Goal: Task Accomplishment & Management: Manage account settings

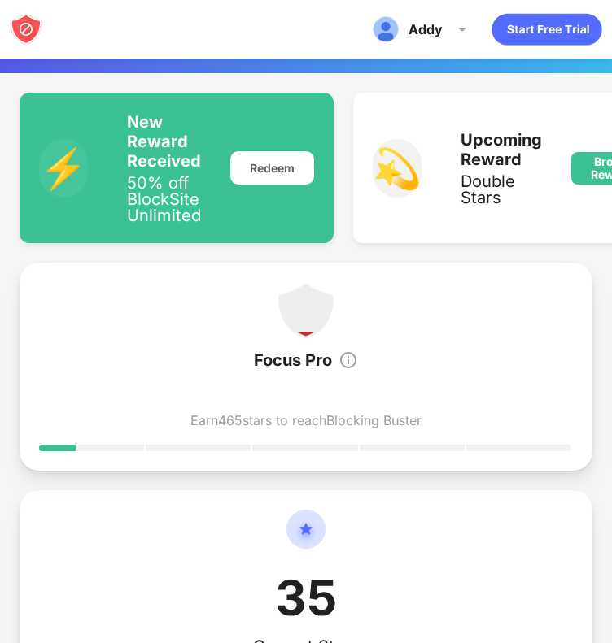
scroll to position [203, 0]
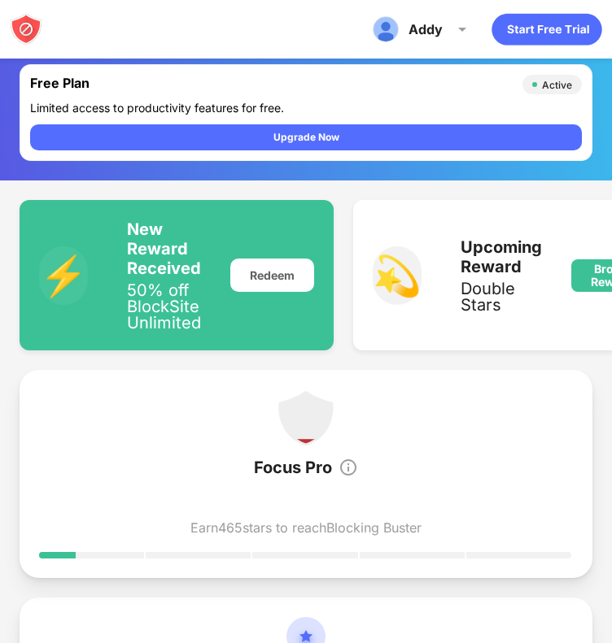
click at [32, 24] on img at bounding box center [26, 29] width 33 height 33
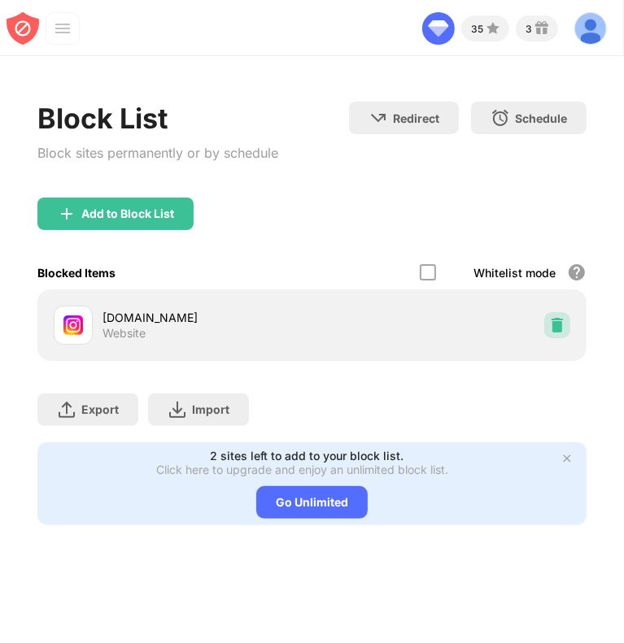
click at [560, 318] on img at bounding box center [557, 325] width 16 height 16
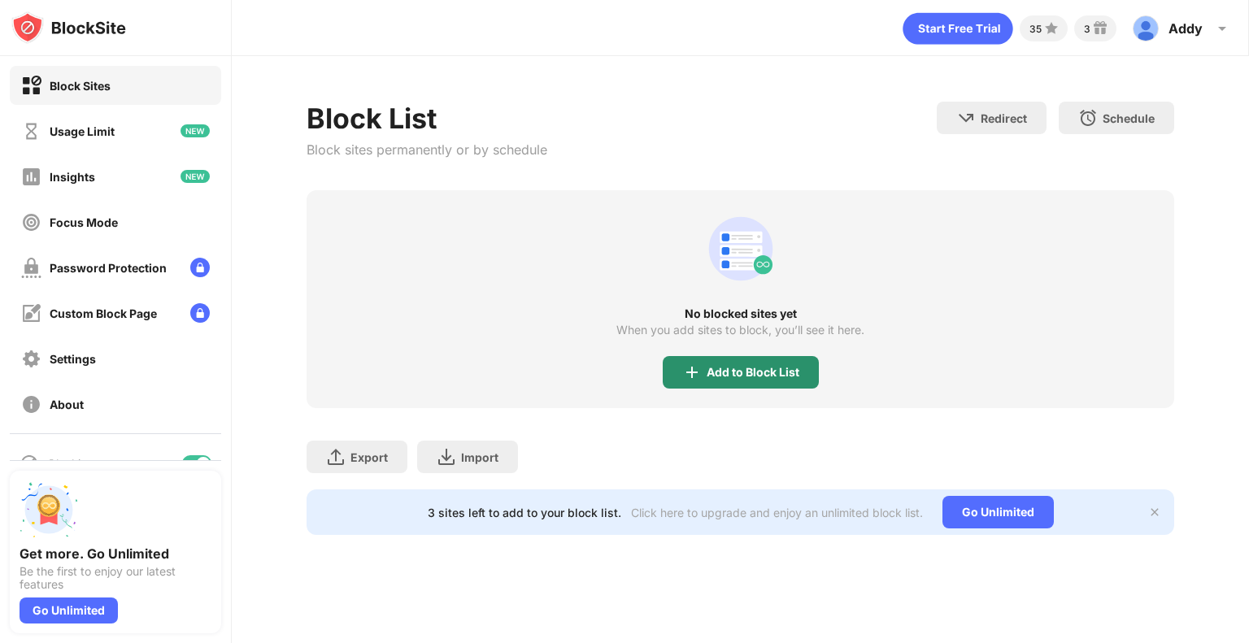
click at [623, 380] on div "Add to Block List" at bounding box center [741, 372] width 156 height 33
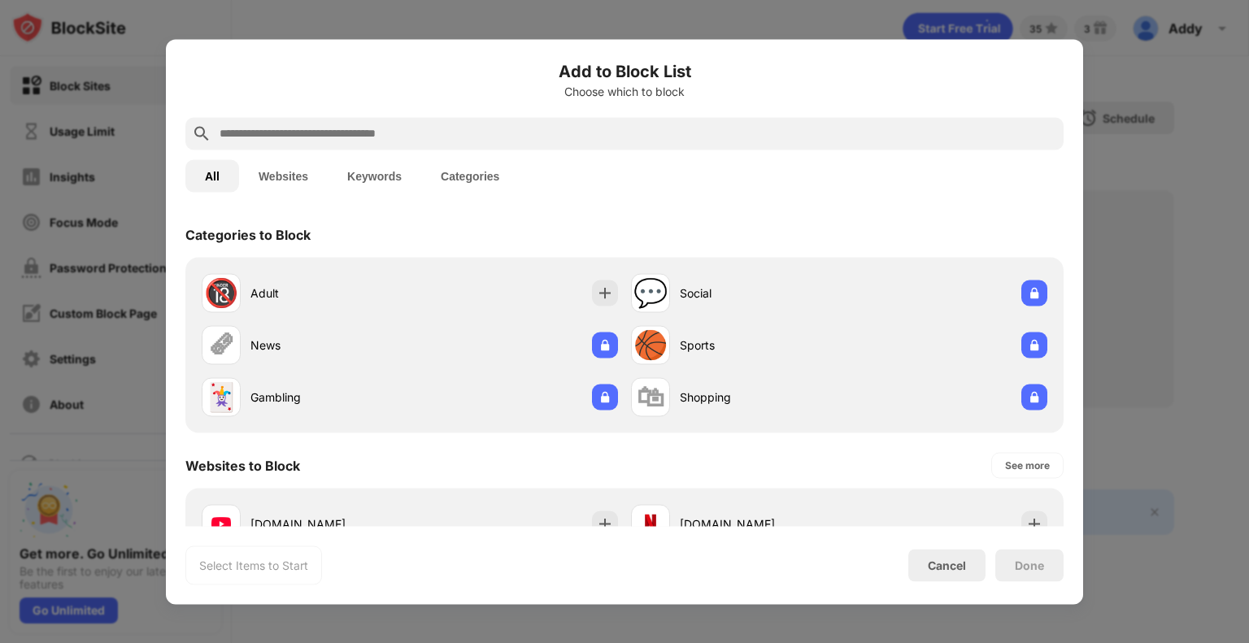
click at [547, 133] on input "text" at bounding box center [637, 134] width 839 height 20
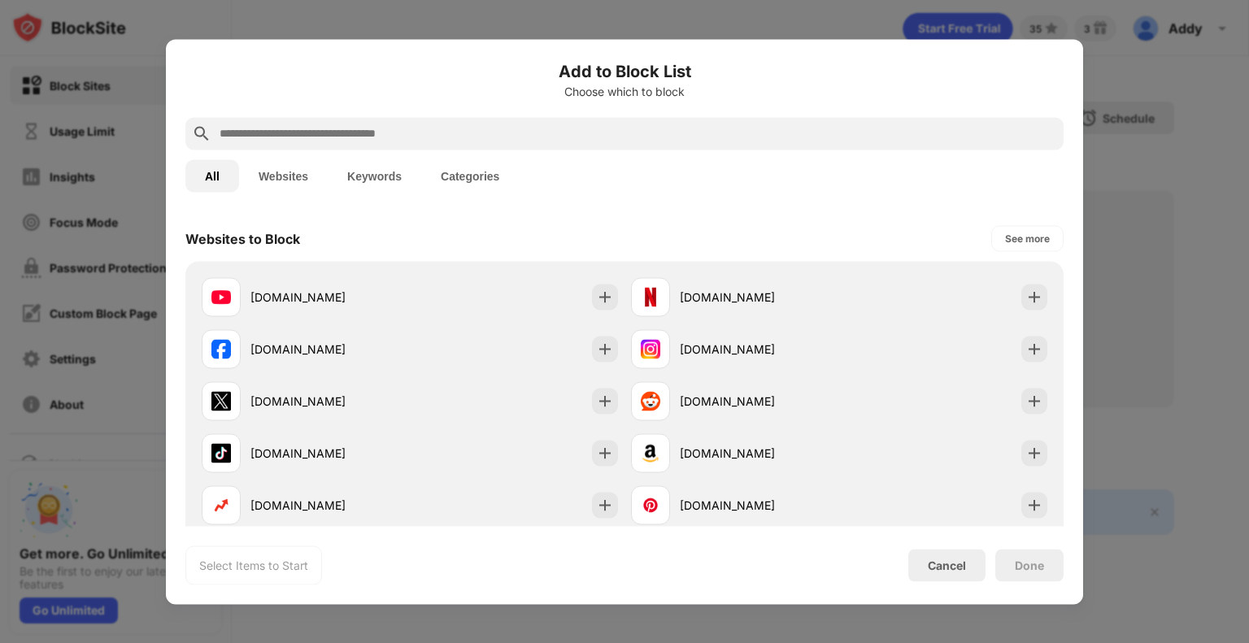
scroll to position [298, 0]
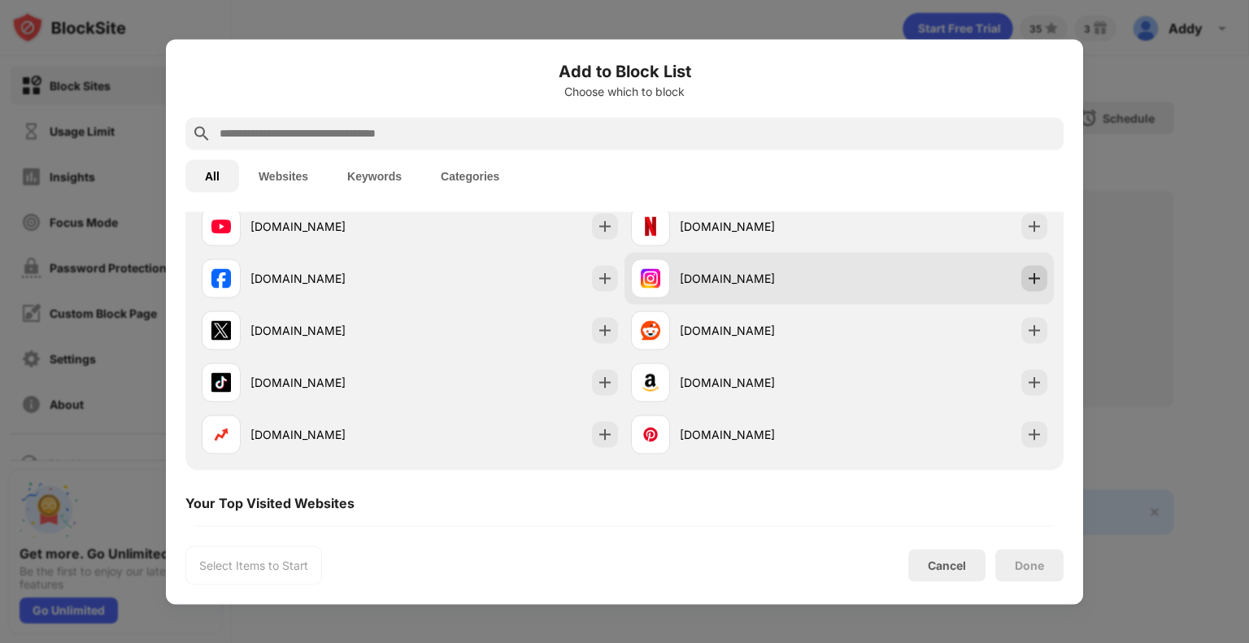
click at [623, 286] on div at bounding box center [1035, 278] width 26 height 26
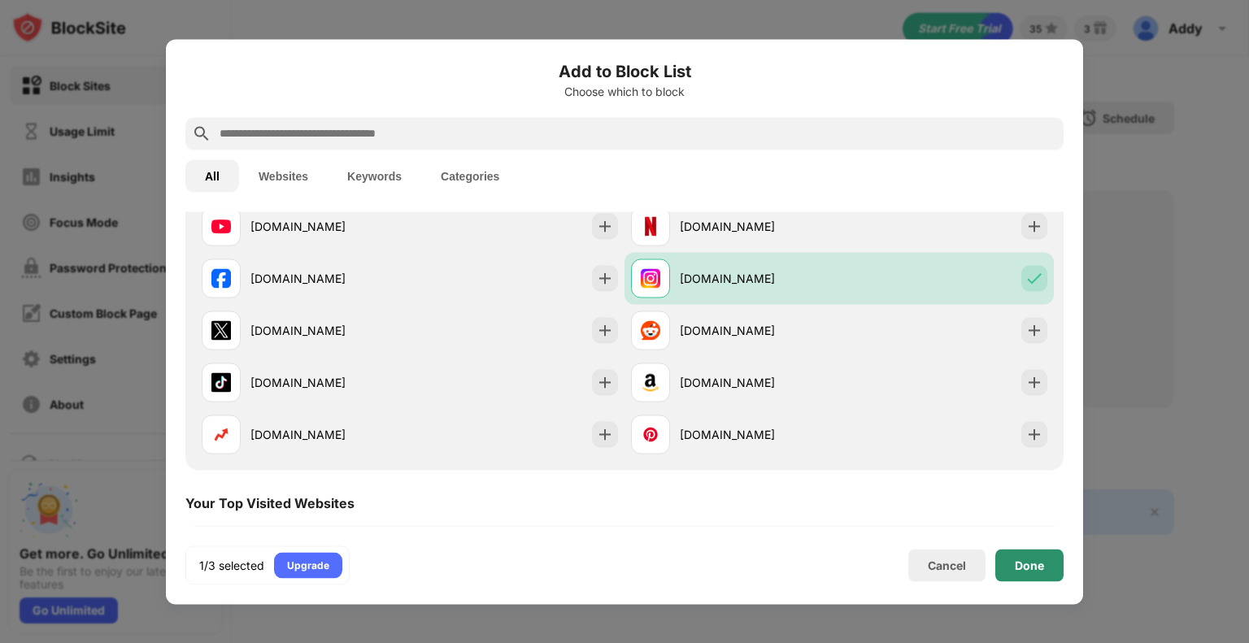
click at [623, 563] on div "Done" at bounding box center [1029, 565] width 29 height 13
